Goal: Navigation & Orientation: Find specific page/section

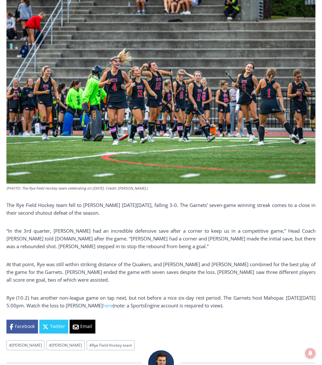
scroll to position [250, 0]
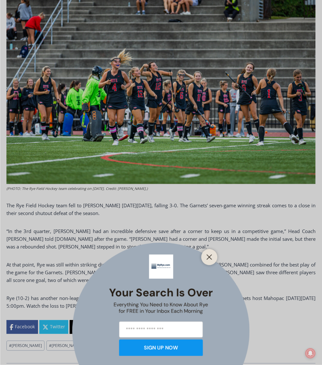
click at [210, 255] on icon "Close" at bounding box center [209, 257] width 6 height 6
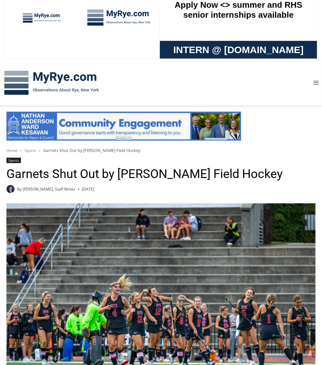
scroll to position [0, 0]
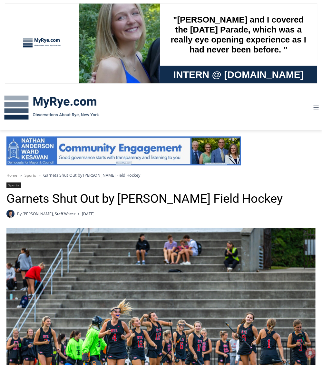
click at [59, 102] on img at bounding box center [51, 107] width 103 height 33
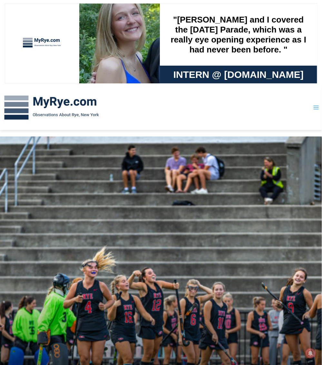
drag, startPoint x: 313, startPoint y: 109, endPoint x: 318, endPoint y: 109, distance: 5.8
click at [318, 109] on icon "Toggle Menu" at bounding box center [316, 107] width 6 height 6
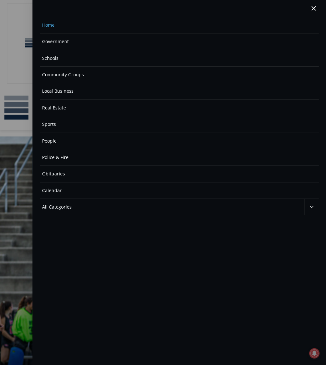
click at [52, 43] on link "Government" at bounding box center [179, 41] width 279 height 16
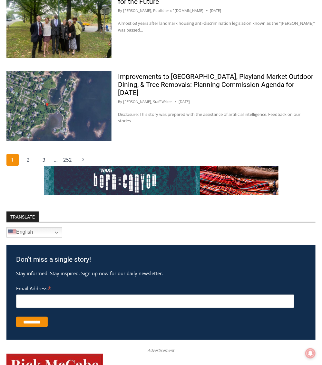
scroll to position [1307, 0]
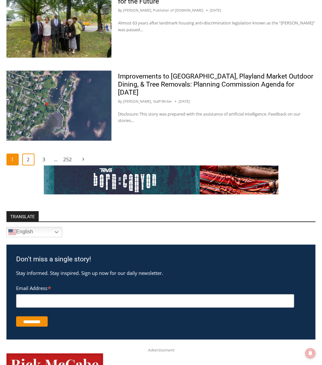
click at [28, 159] on link "2" at bounding box center [28, 160] width 12 height 12
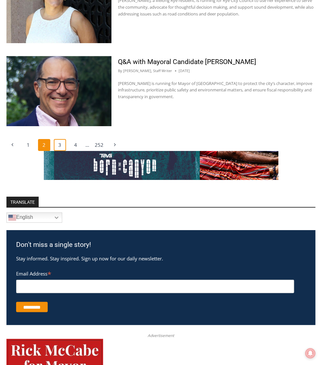
scroll to position [1321, 0]
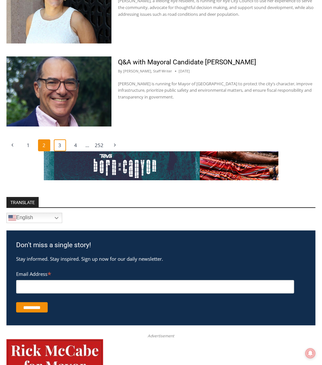
click at [60, 145] on link "3" at bounding box center [60, 145] width 12 height 12
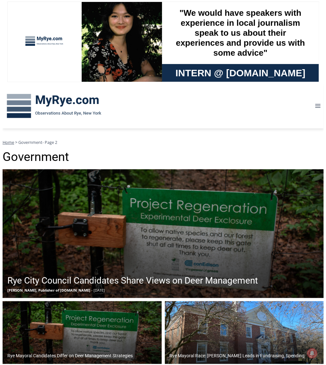
scroll to position [2, 0]
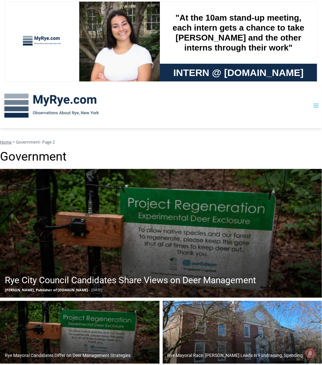
click at [315, 106] on icon "Toggle Menu" at bounding box center [316, 105] width 6 height 6
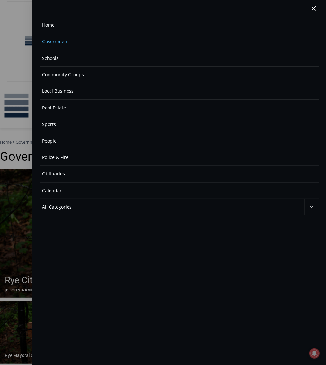
click at [312, 204] on icon "Expand" at bounding box center [312, 207] width 6 height 6
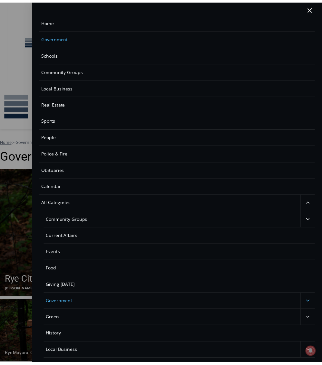
scroll to position [0, 0]
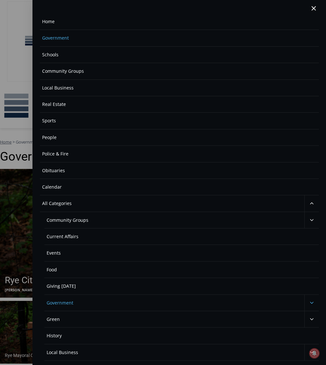
click at [20, 80] on div at bounding box center [163, 182] width 326 height 365
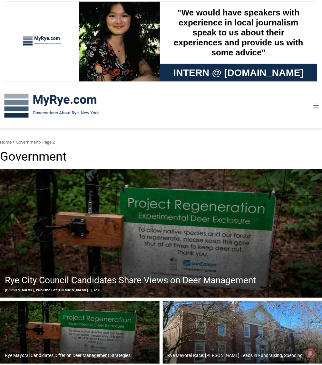
click at [43, 104] on img at bounding box center [51, 105] width 103 height 33
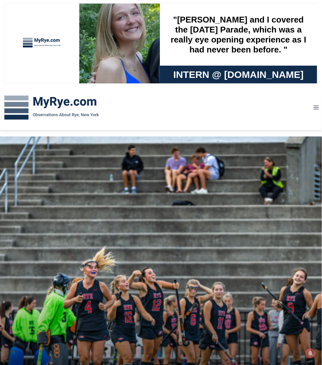
click at [21, 107] on img at bounding box center [51, 107] width 103 height 33
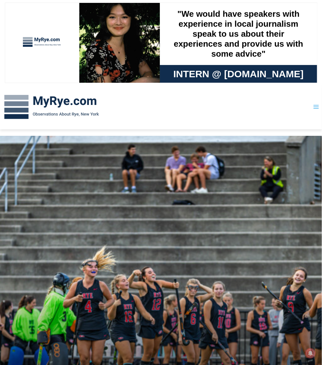
click at [318, 108] on icon "Toggle Menu" at bounding box center [316, 107] width 6 height 6
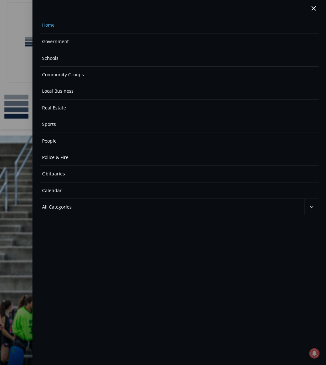
scroll to position [1, 0]
click at [65, 207] on link "All Categories" at bounding box center [172, 207] width 265 height 16
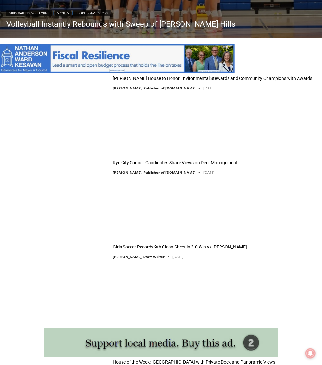
scroll to position [739, 0]
